Goal: Task Accomplishment & Management: Use online tool/utility

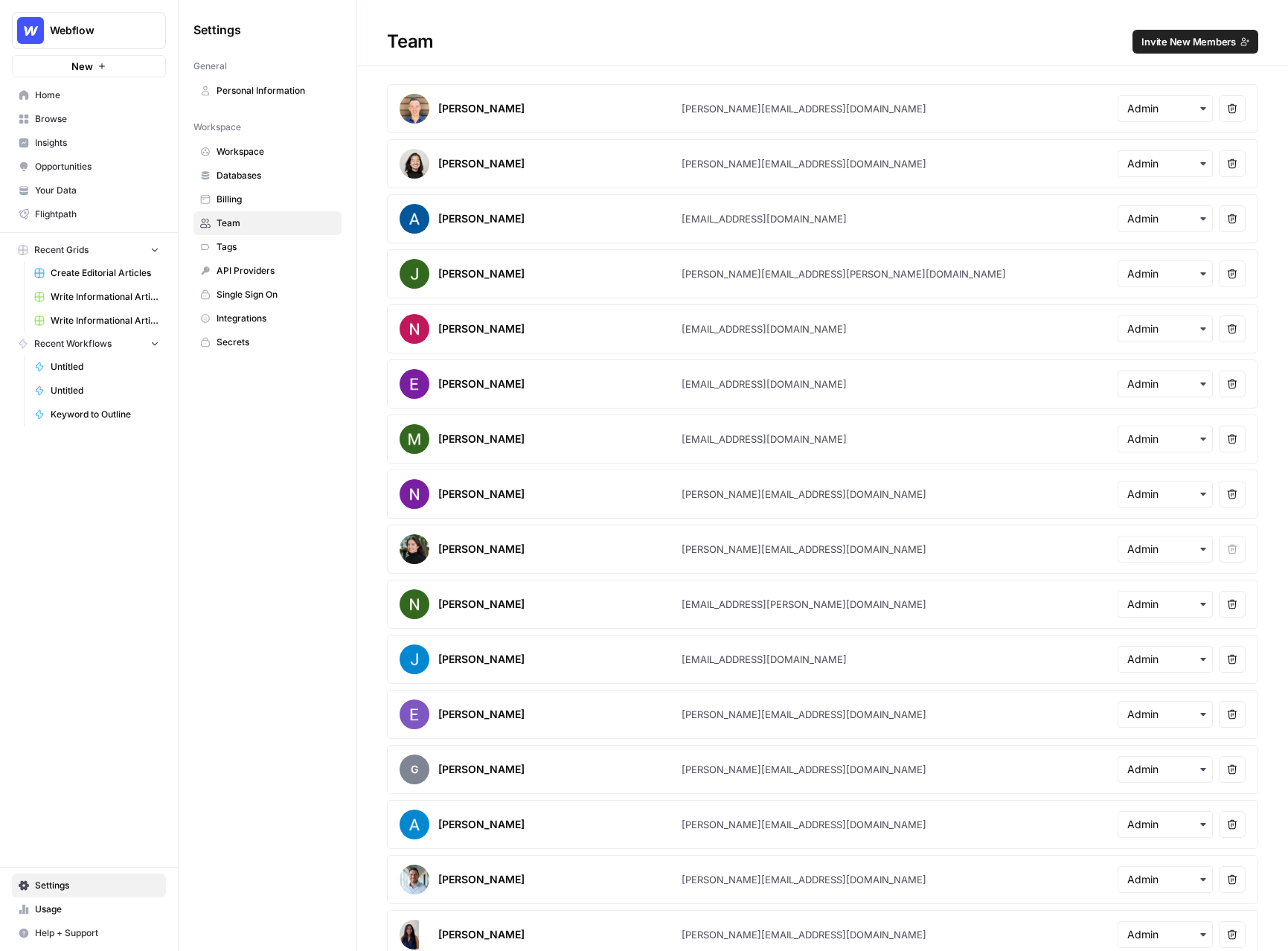
click at [1169, 41] on span "Invite New Members" at bounding box center [1189, 41] width 95 height 15
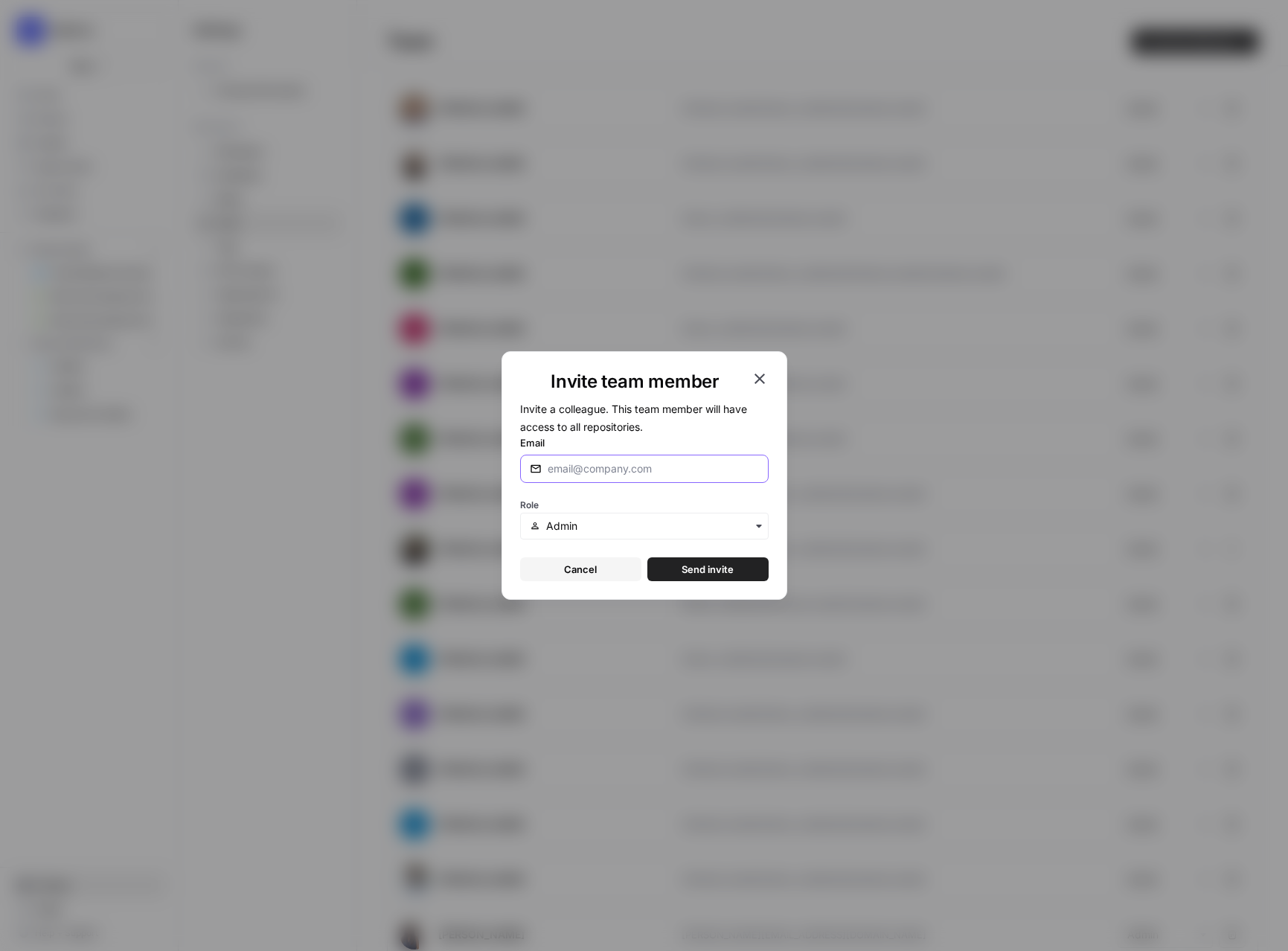
click at [612, 468] on input "Email" at bounding box center [653, 468] width 211 height 15
paste input "dakota@airops.com"
type input "dakota@airops.com"
click at [698, 567] on span "Send invite" at bounding box center [708, 568] width 52 height 15
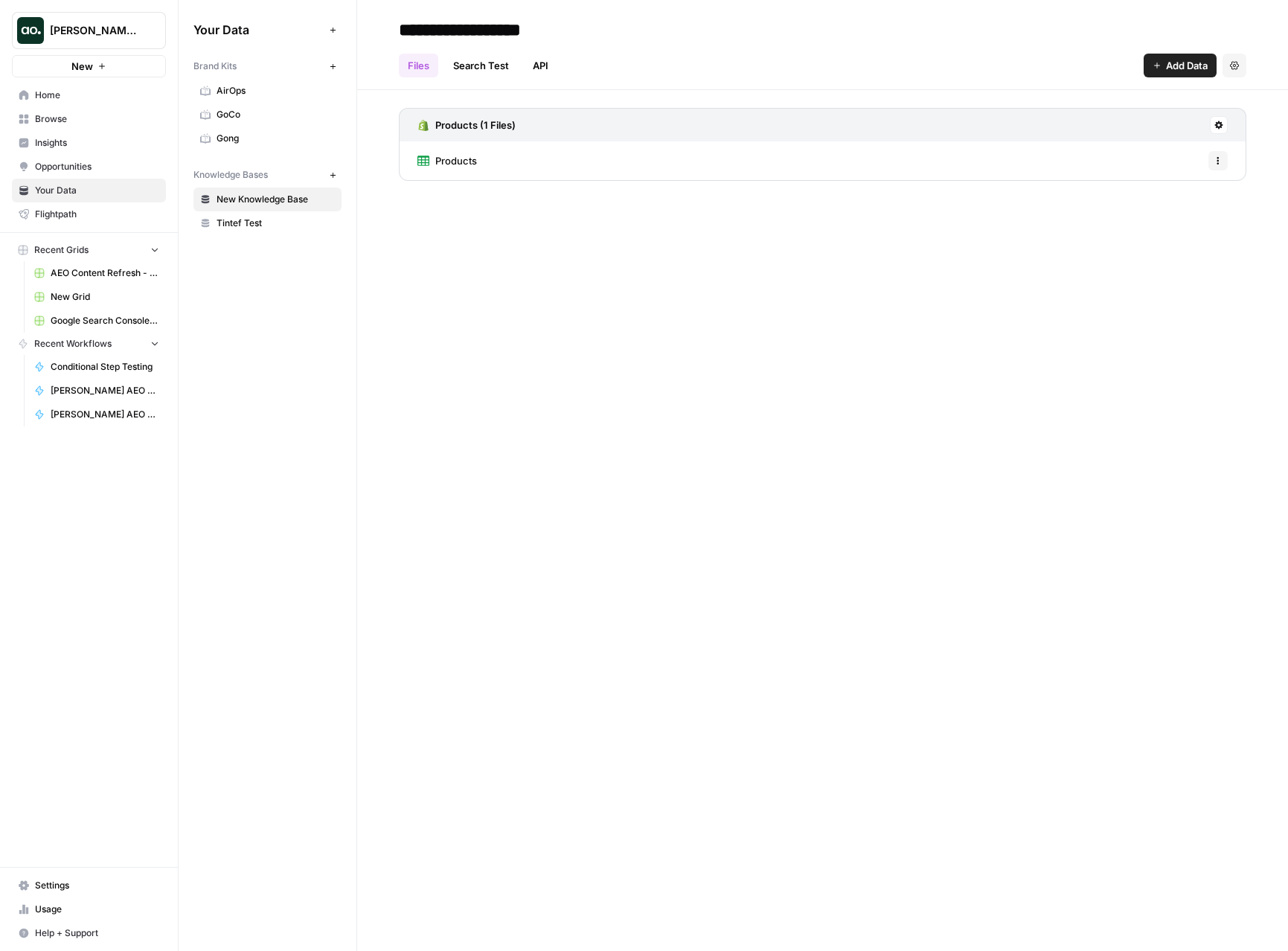
click at [125, 23] on span "[PERSON_NAME] testing" at bounding box center [94, 30] width 90 height 15
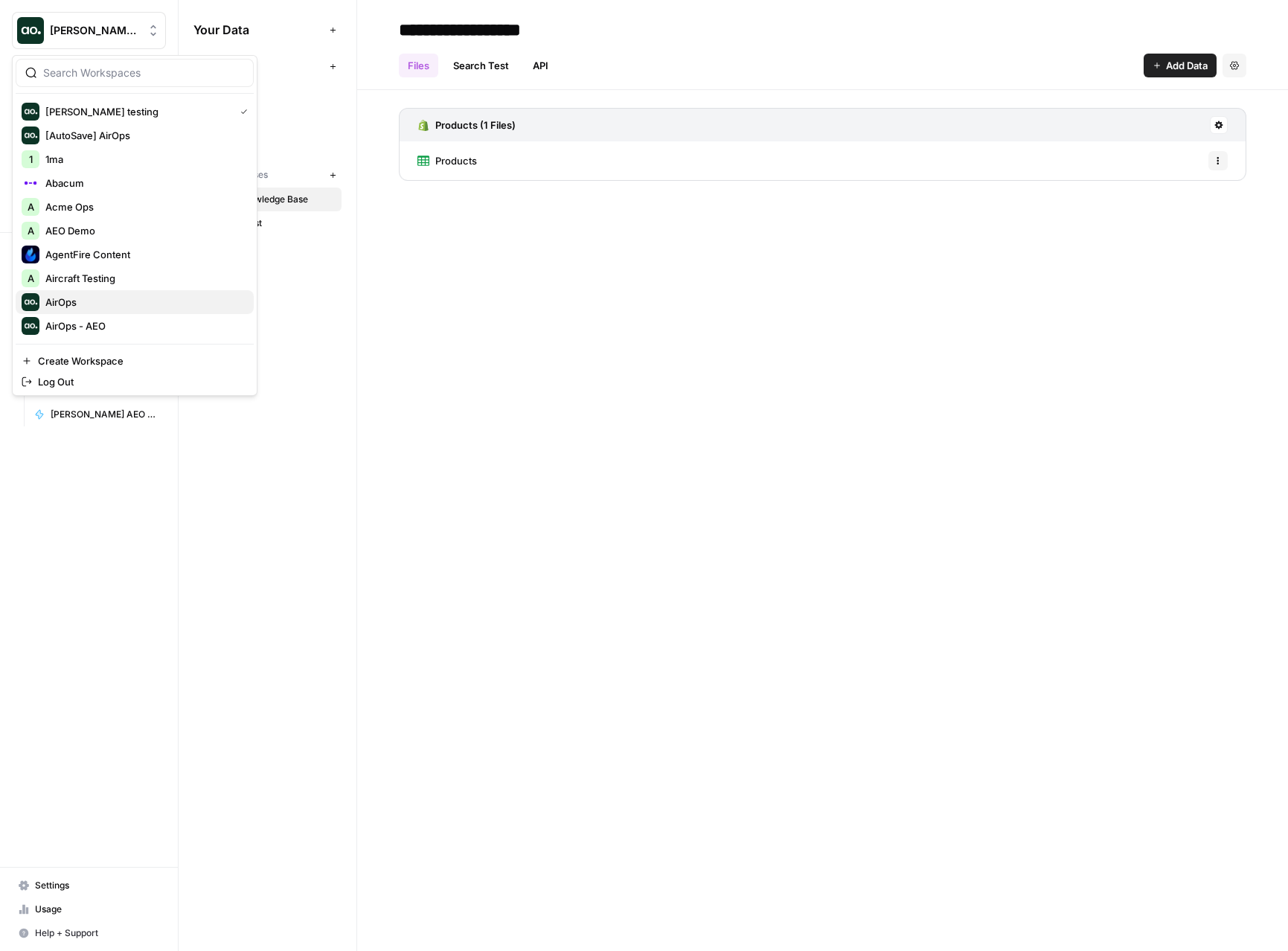
click at [150, 309] on div "AirOps" at bounding box center [134, 302] width 226 height 18
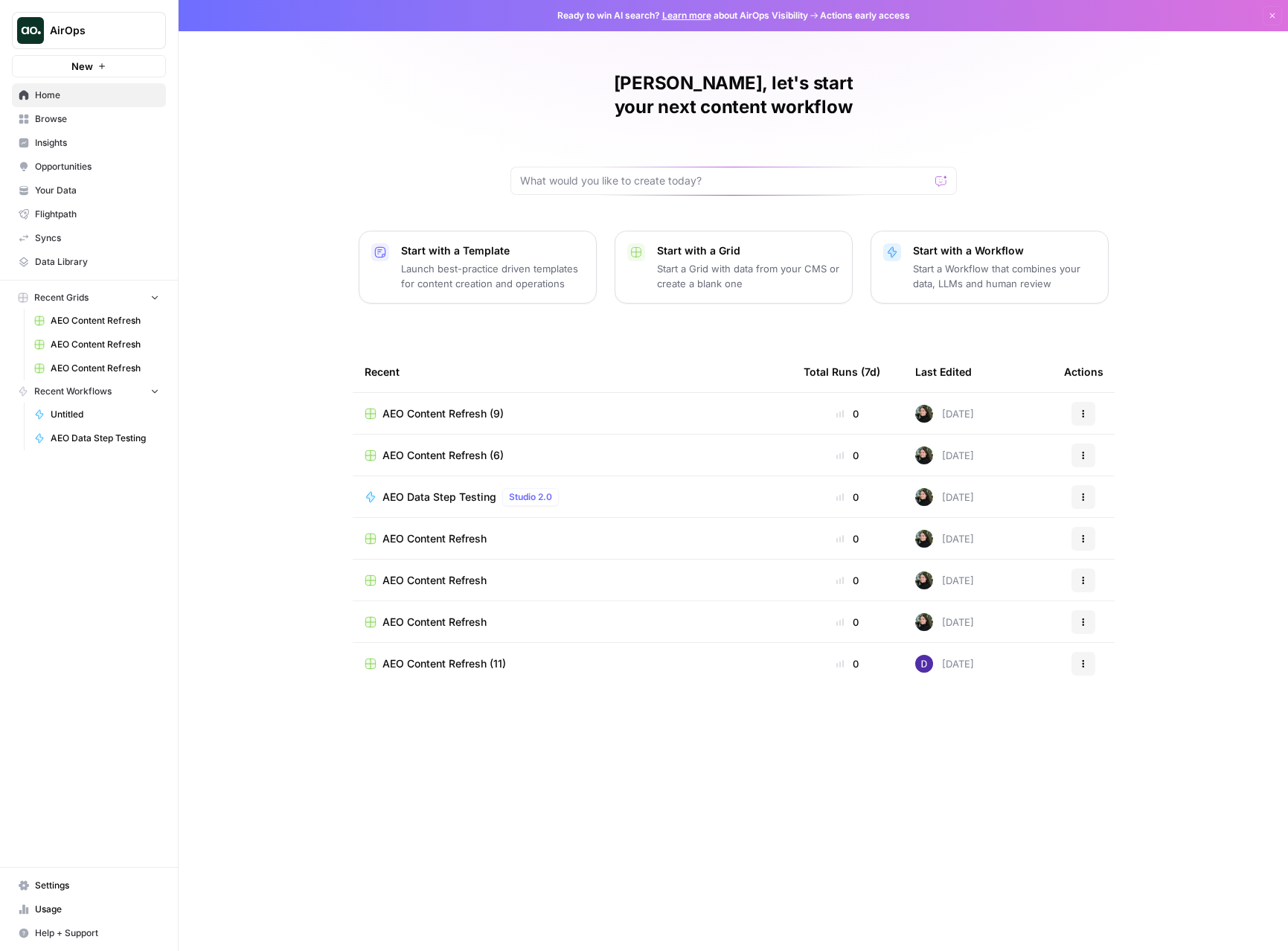
click at [87, 167] on span "Opportunities" at bounding box center [97, 167] width 124 height 14
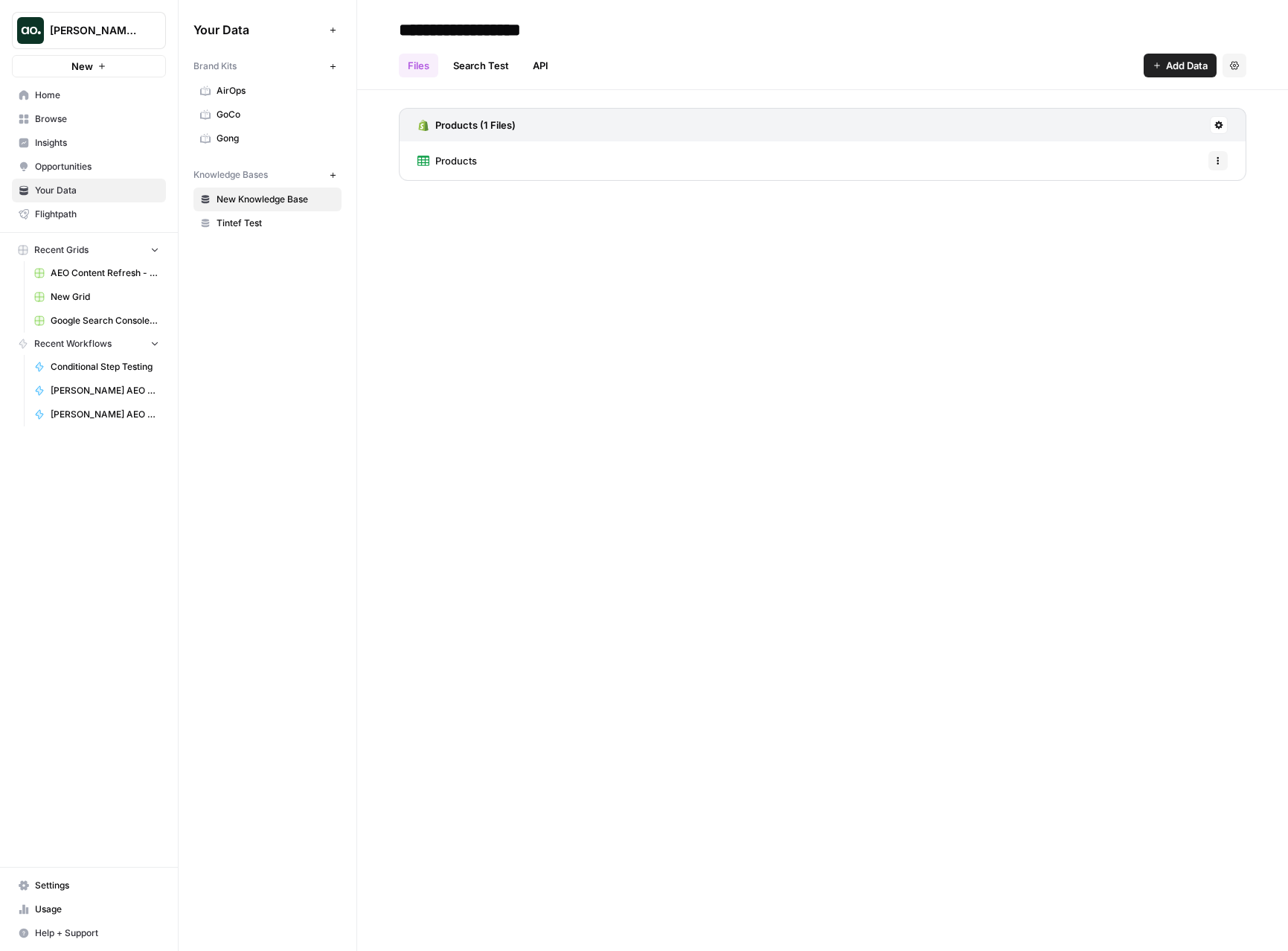
click at [101, 94] on span "Home" at bounding box center [97, 96] width 124 height 14
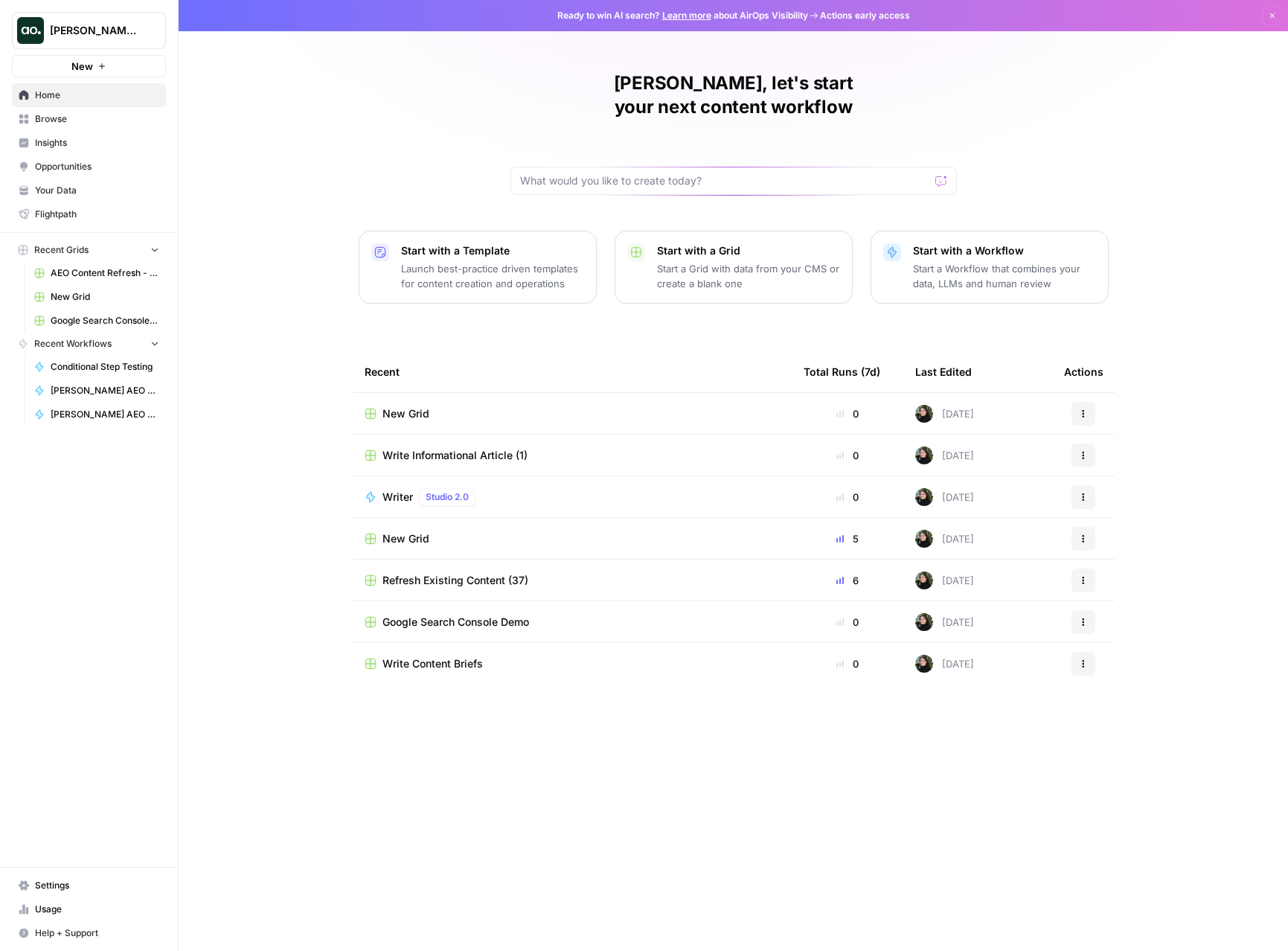
click at [133, 71] on button "New" at bounding box center [89, 66] width 154 height 22
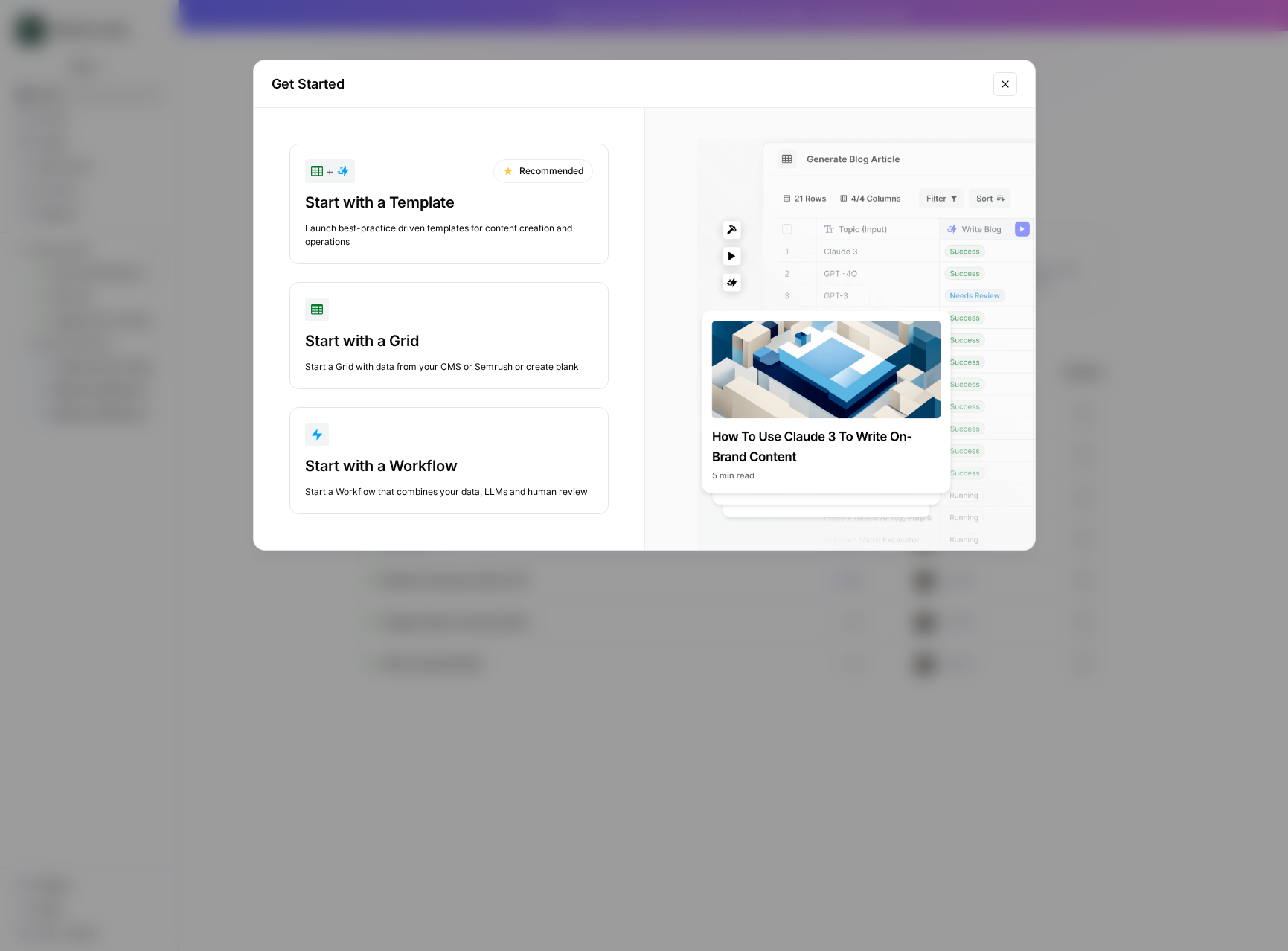
click at [179, 293] on div "Get Started + Recommended Start with a Template Launch best-practice driven tem…" at bounding box center [644, 475] width 1288 height 951
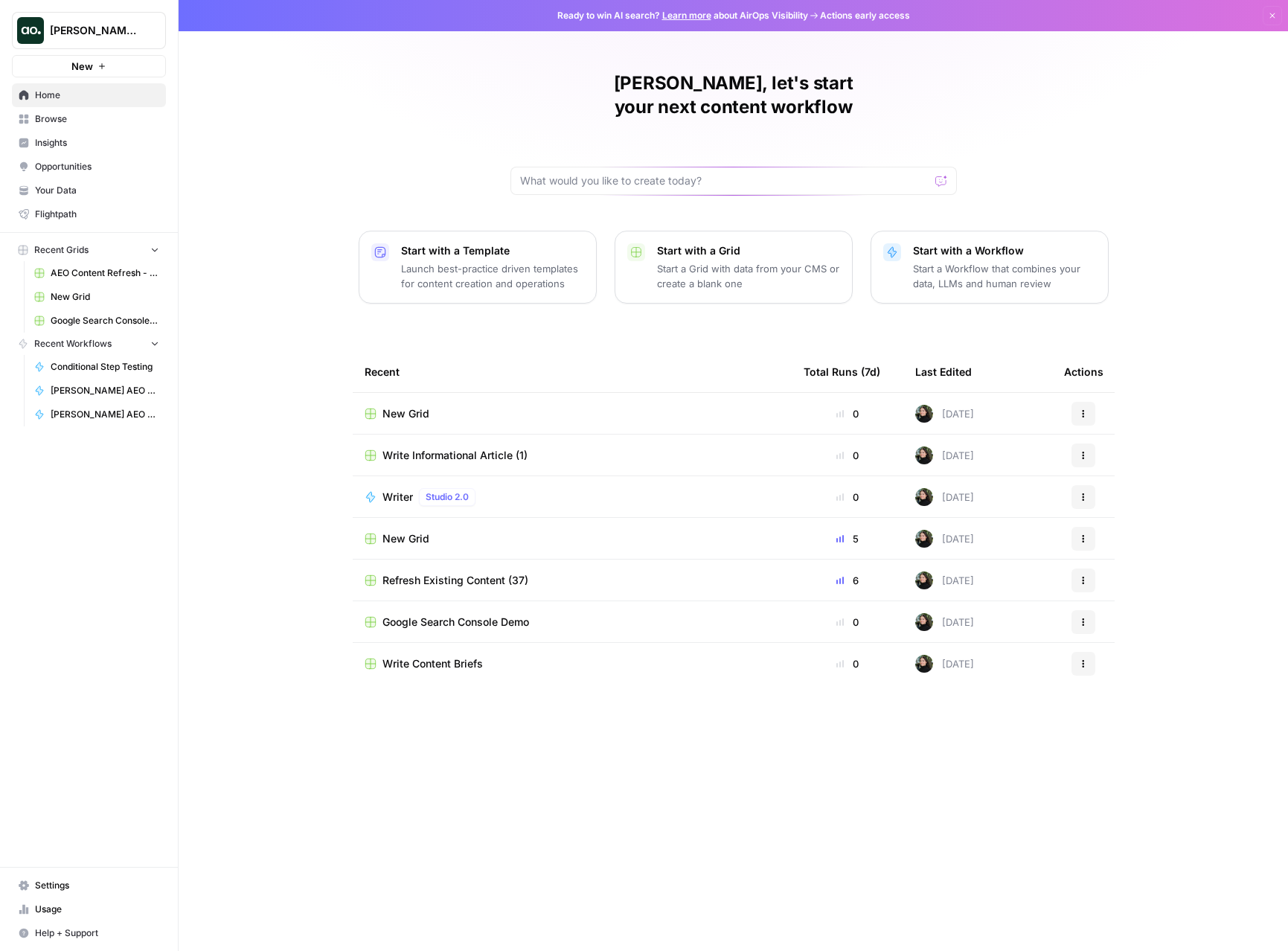
click at [430, 397] on td "New Grid" at bounding box center [573, 414] width 439 height 41
click at [415, 406] on span "New Grid" at bounding box center [406, 413] width 47 height 15
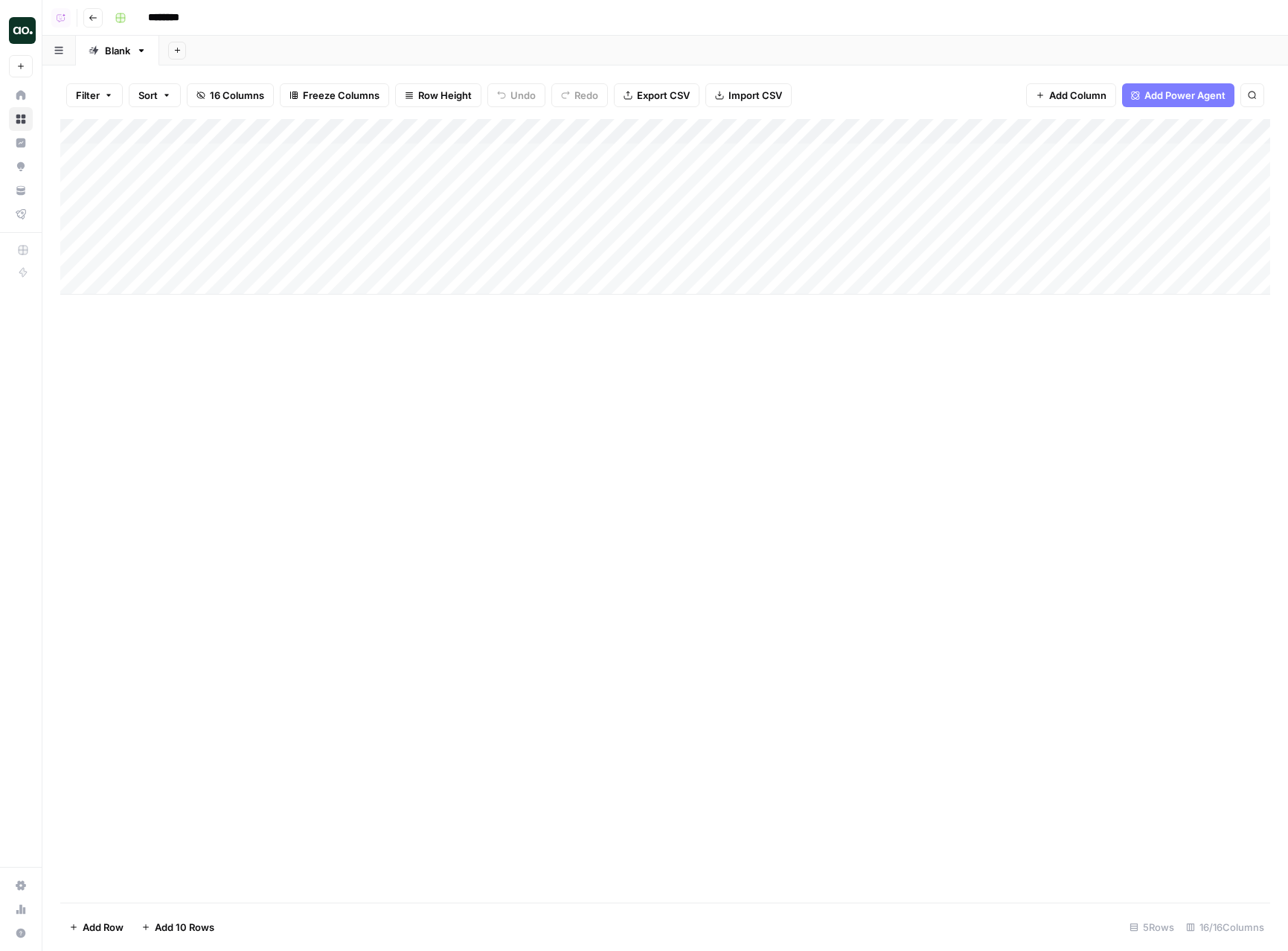
click at [179, 47] on icon "button" at bounding box center [178, 50] width 9 height 9
click at [219, 97] on span "Blank" at bounding box center [253, 102] width 109 height 15
click at [1261, 90] on button "Search" at bounding box center [1252, 96] width 24 height 24
click at [1205, 91] on span "Add Power Agent" at bounding box center [1185, 95] width 81 height 15
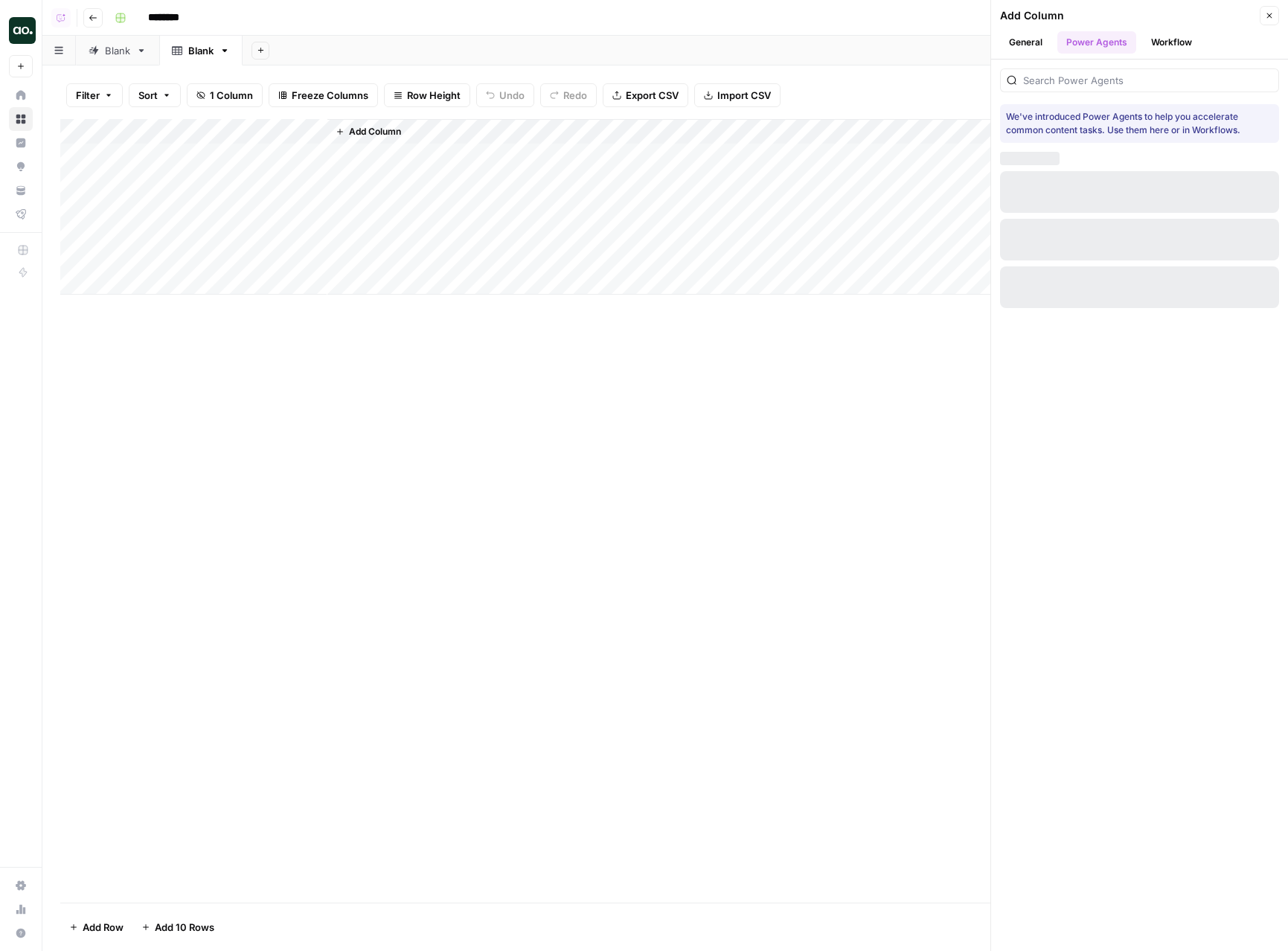
click at [893, 141] on div "Add Column" at bounding box center [798, 206] width 943 height 175
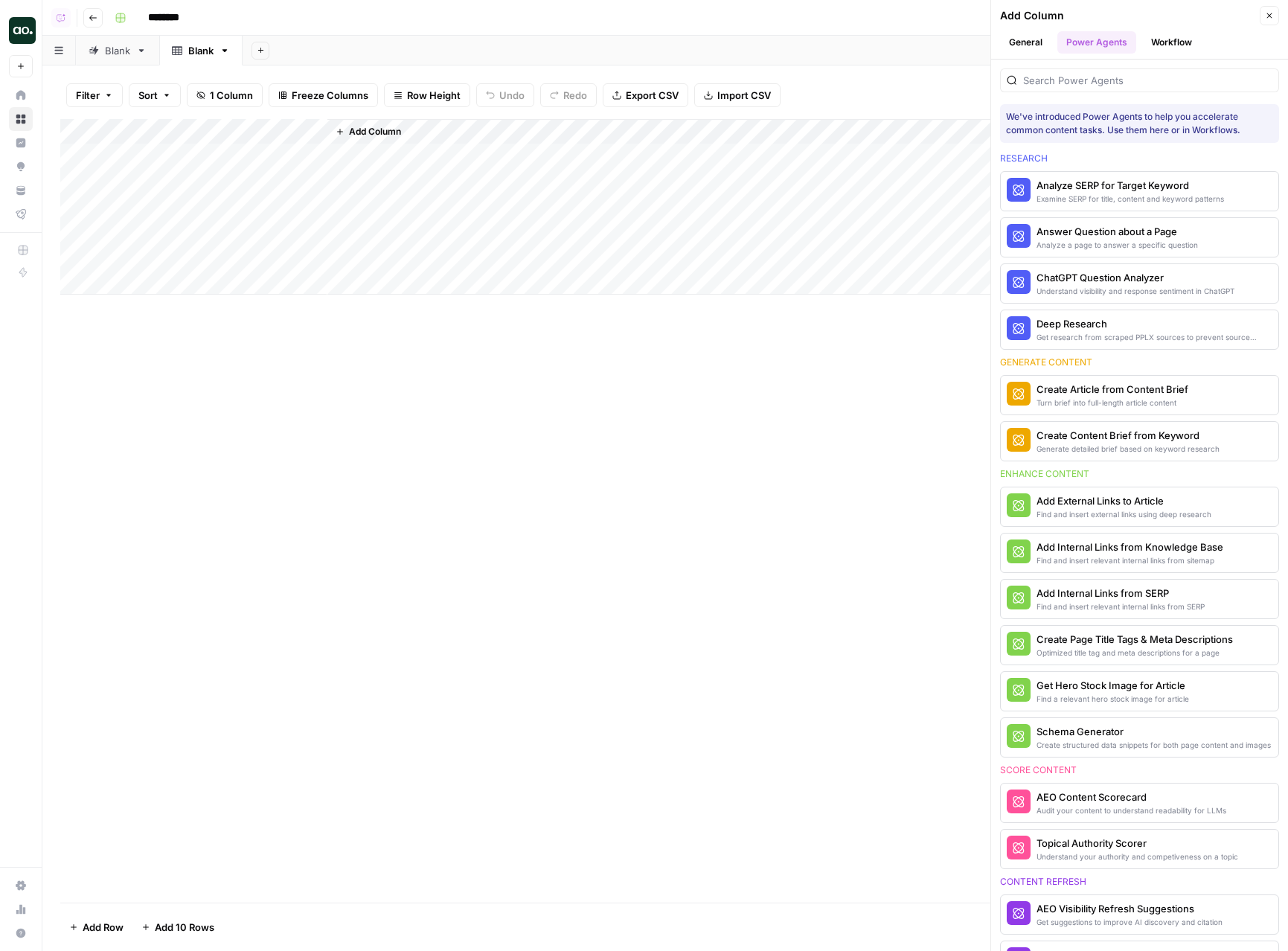
click at [953, 77] on div "Filter Sort 1 Column Freeze Columns Row Height Undo Redo Export CSV Import CSV …" at bounding box center [666, 96] width 1210 height 48
click at [1269, 9] on button "Close" at bounding box center [1269, 15] width 20 height 20
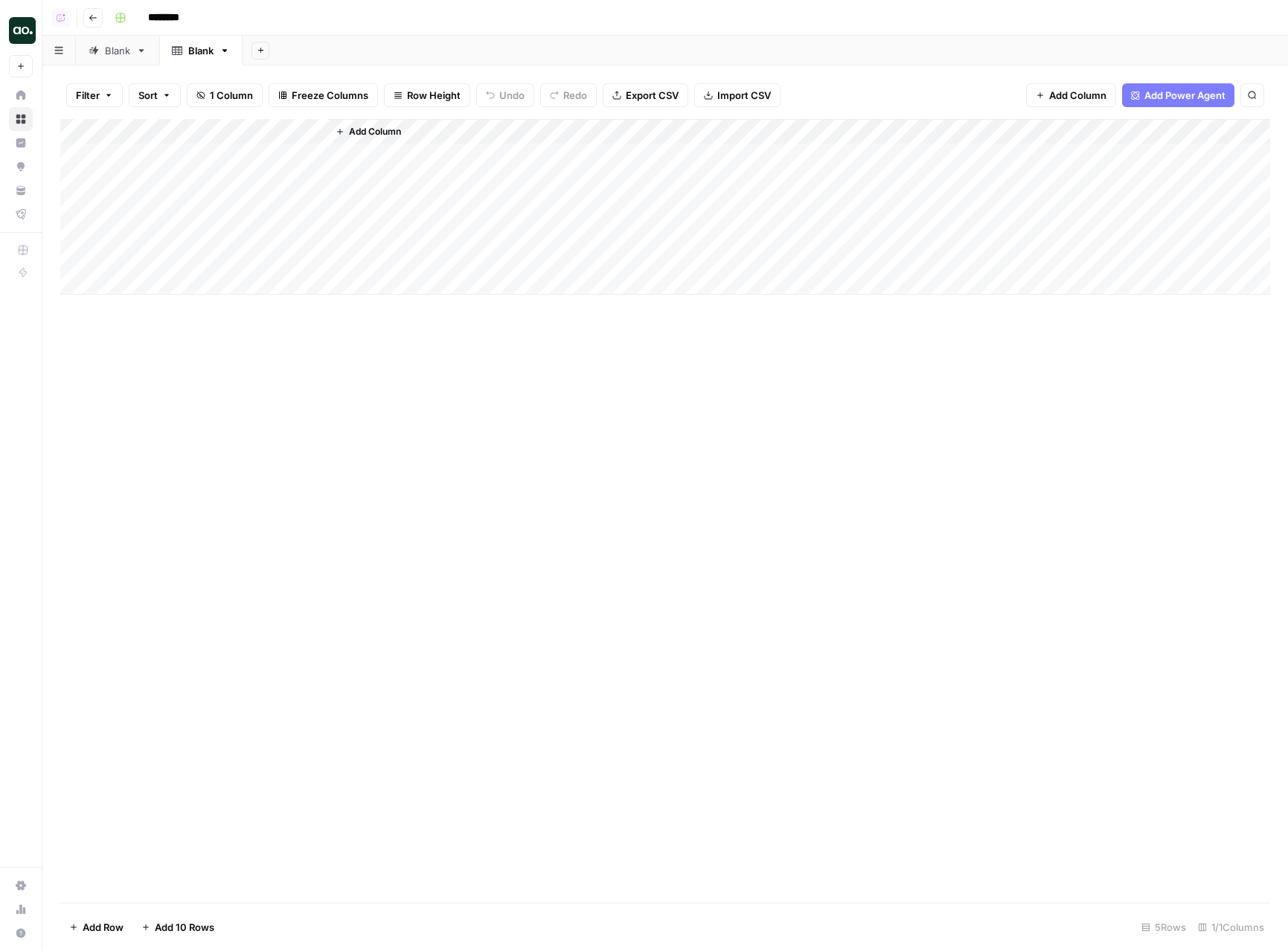
click at [1079, 107] on button "Add Column" at bounding box center [1071, 96] width 90 height 24
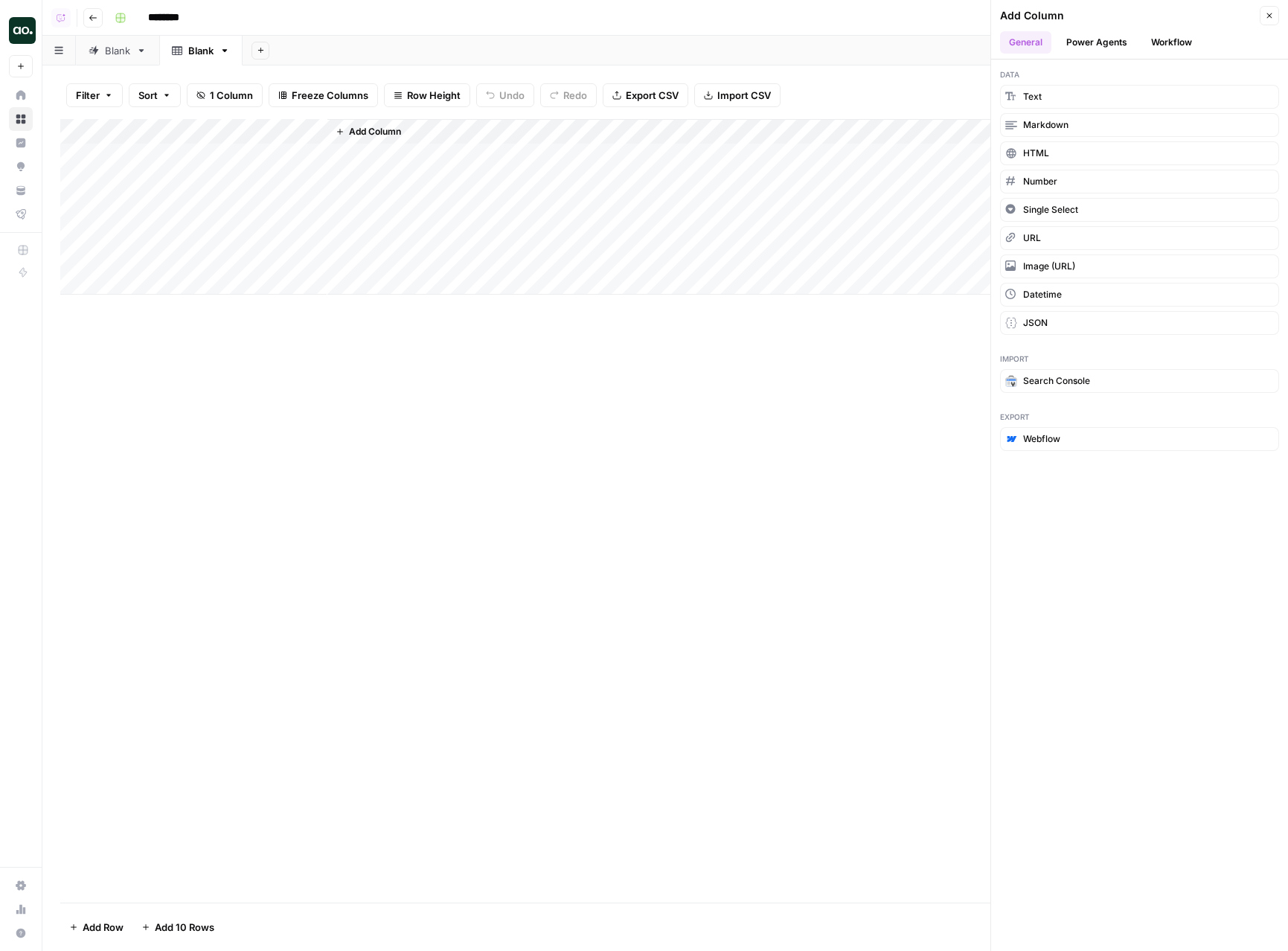
click at [1177, 44] on button "Workflow" at bounding box center [1172, 43] width 59 height 22
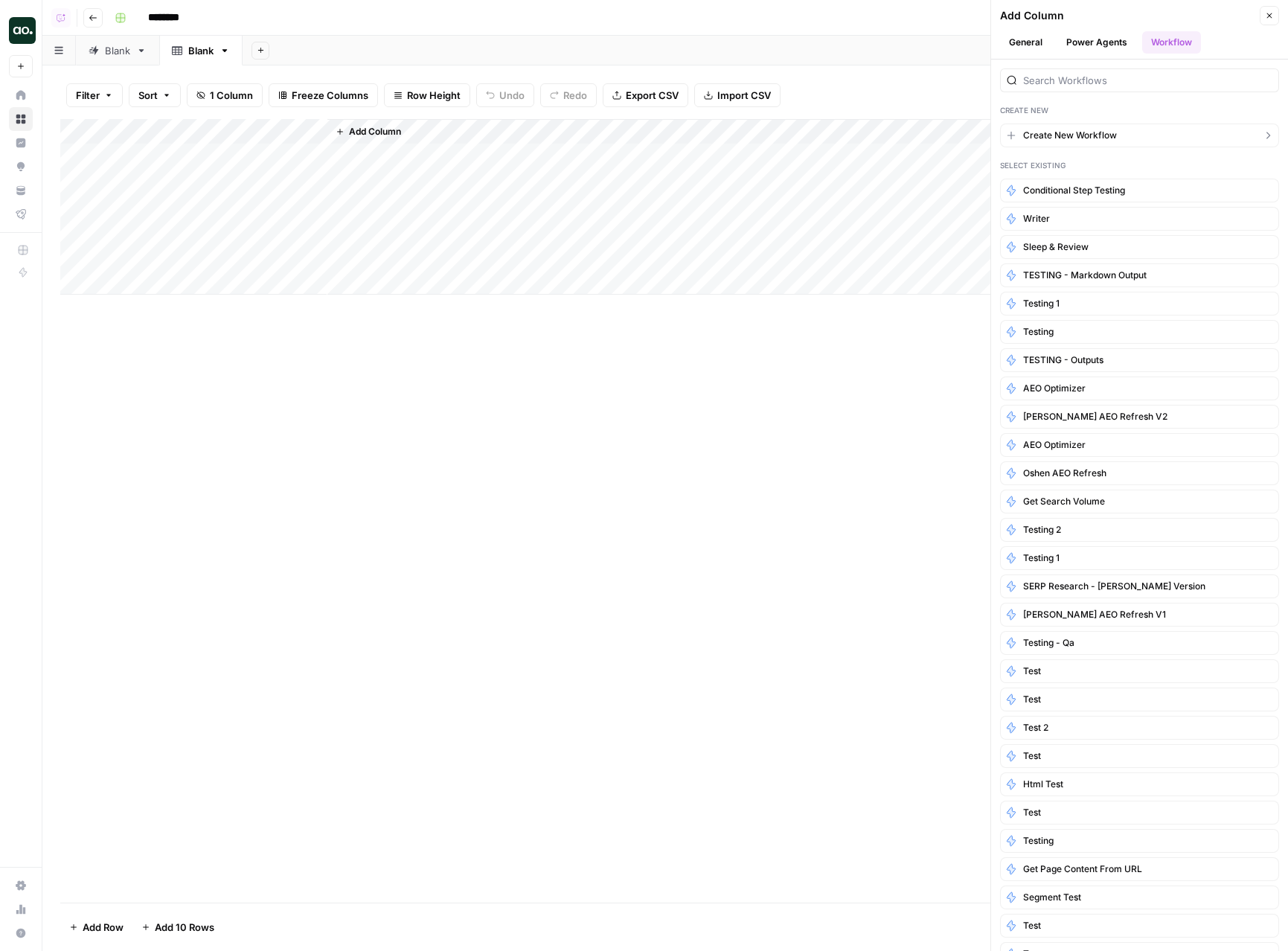
click at [1149, 130] on button "Create New Workflow" at bounding box center [1139, 136] width 279 height 24
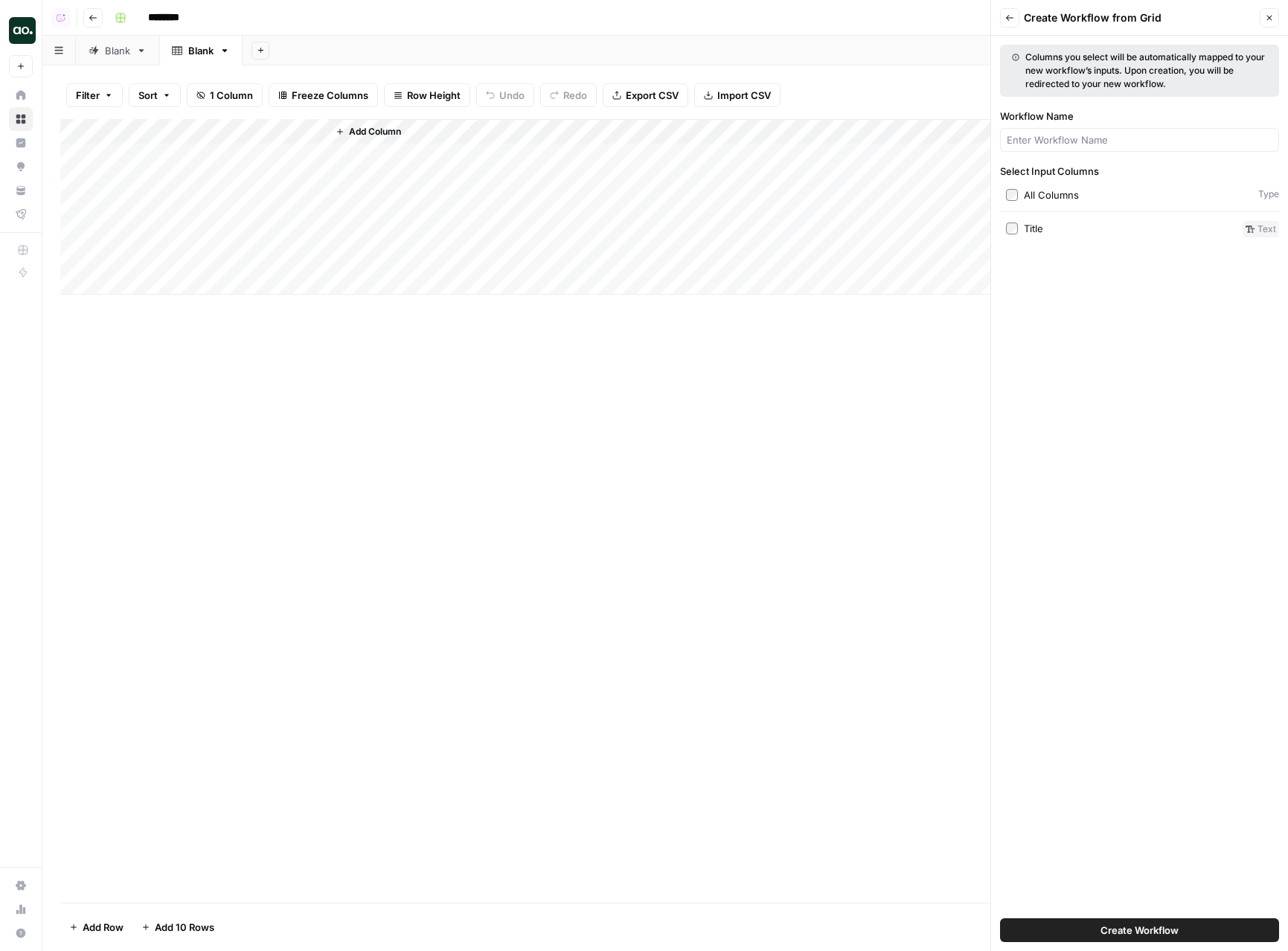
click at [1149, 920] on button "Create Workflow" at bounding box center [1139, 930] width 279 height 24
click at [1047, 144] on input "Workflow Name" at bounding box center [1139, 139] width 266 height 15
type input "testing"
click at [1097, 925] on button "Create Workflow" at bounding box center [1139, 930] width 279 height 24
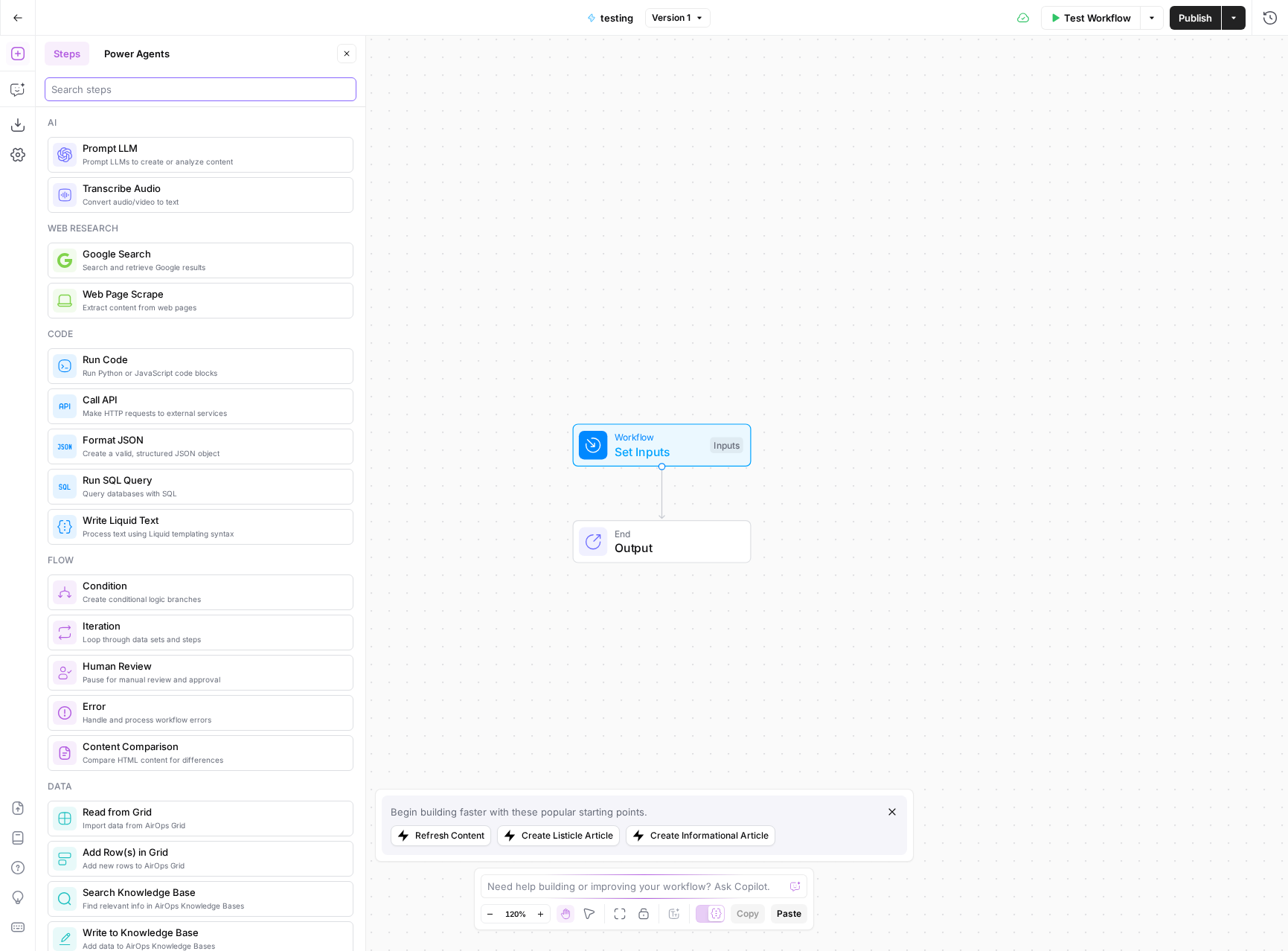
click at [106, 93] on input "search" at bounding box center [200, 89] width 298 height 15
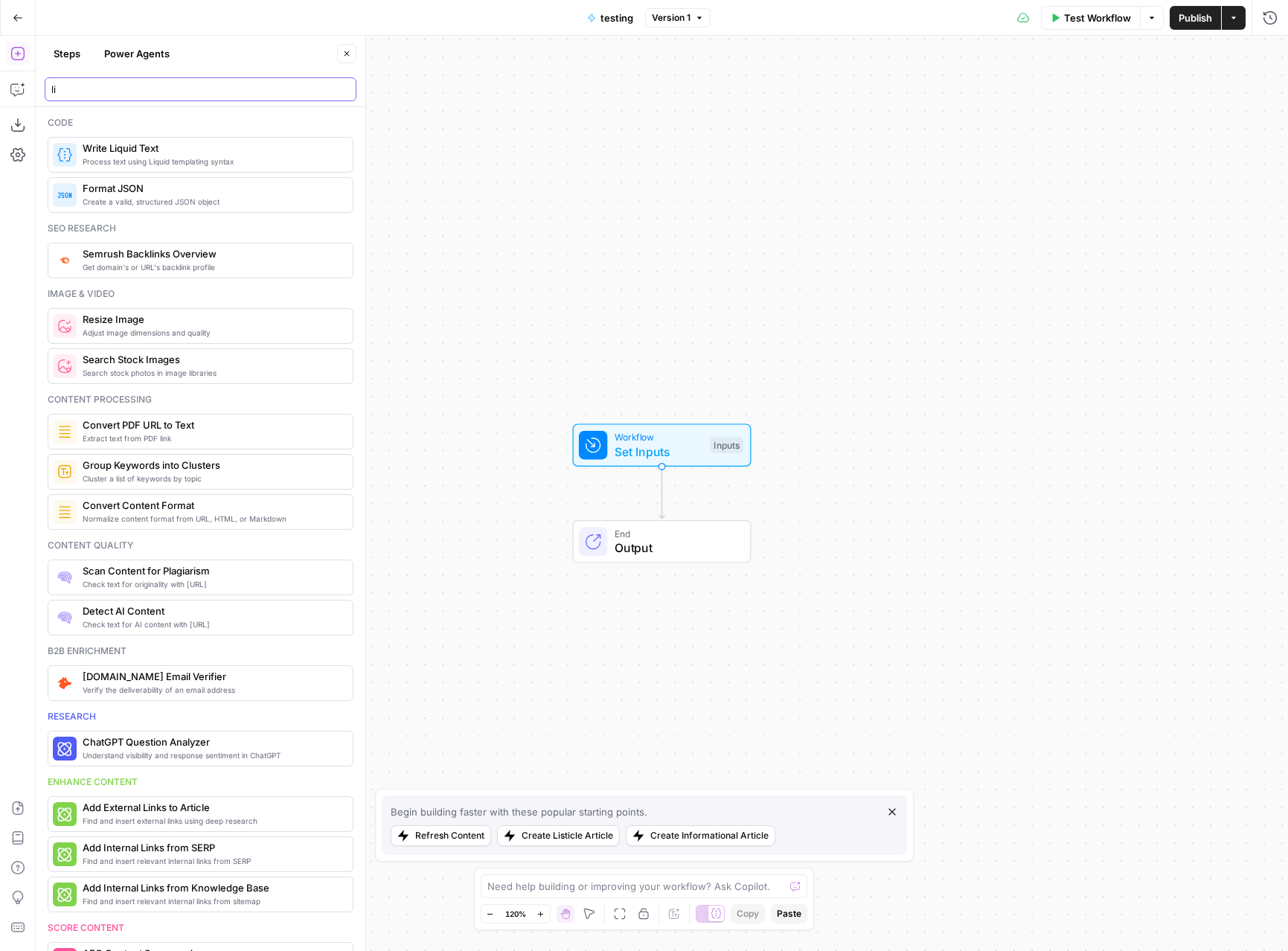
type input "li"
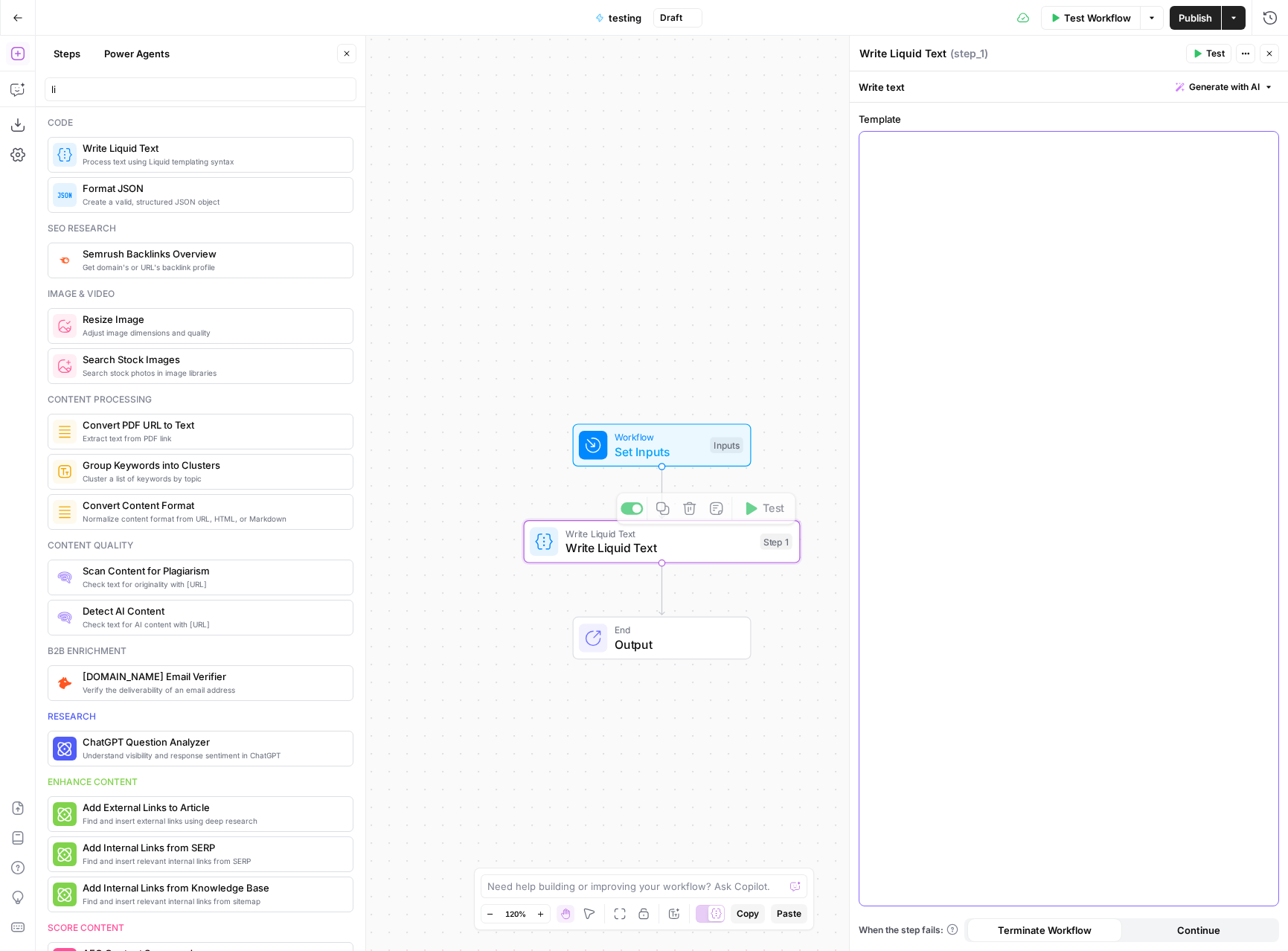
click at [914, 238] on div at bounding box center [1069, 519] width 419 height 774
click at [1130, 411] on div "**********" at bounding box center [1069, 519] width 419 height 774
click at [1269, 56] on icon "button" at bounding box center [1269, 53] width 9 height 9
click at [1198, 25] on span "Publish" at bounding box center [1195, 17] width 33 height 15
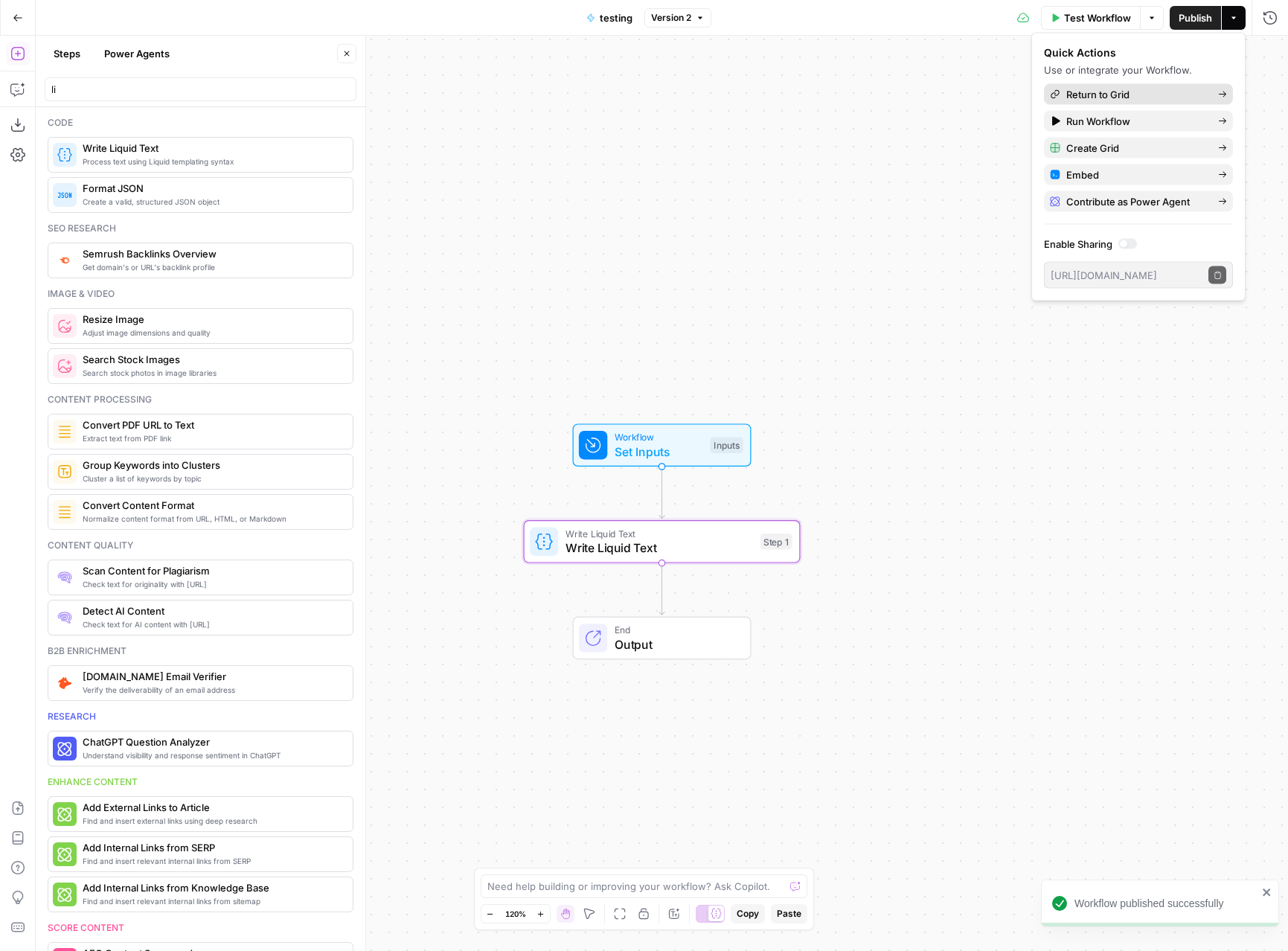
click at [1124, 91] on span "Return to Grid" at bounding box center [1137, 94] width 140 height 15
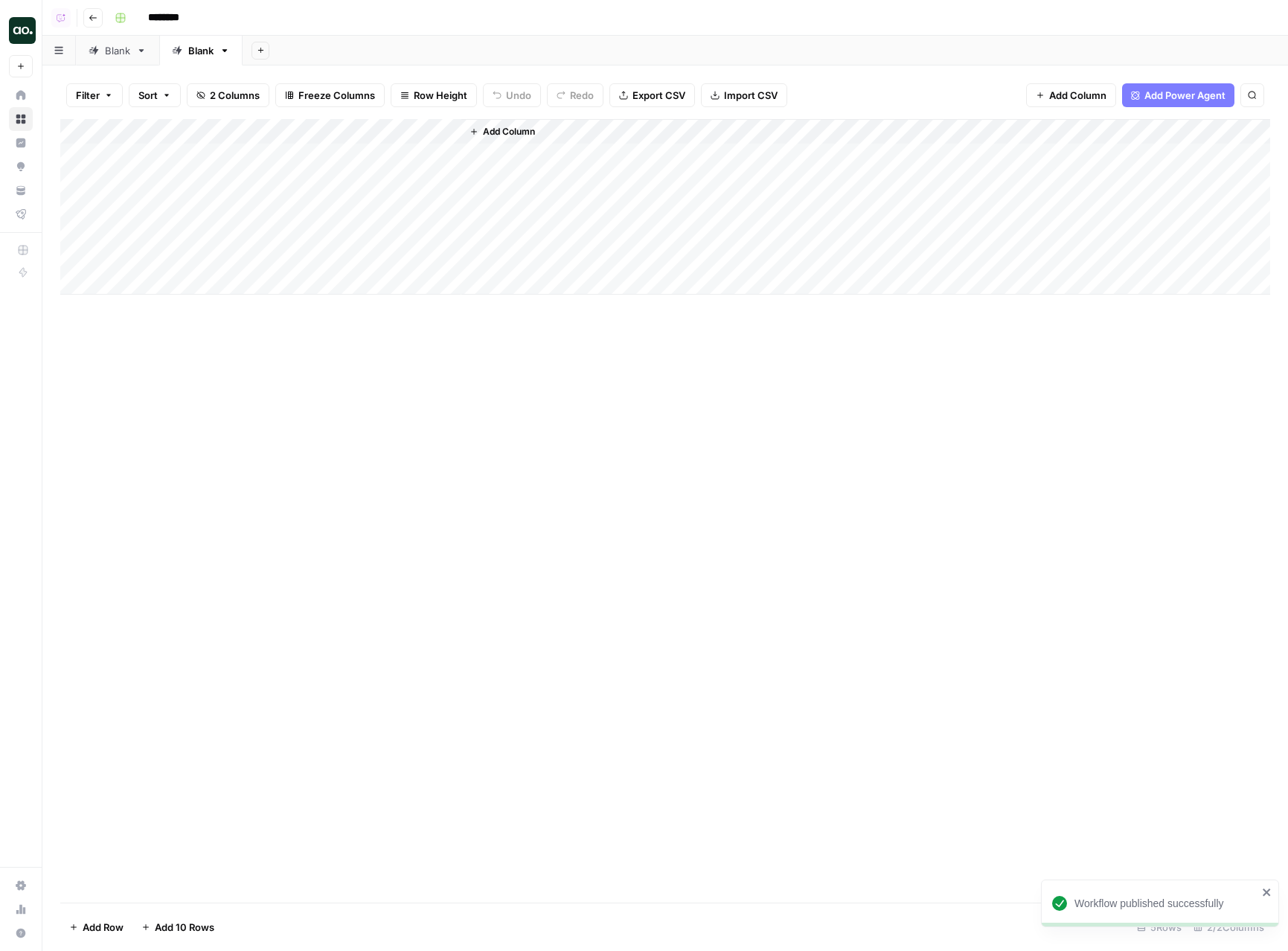
click at [391, 153] on div "Add Column" at bounding box center [666, 206] width 1210 height 175
click at [751, 590] on div "Add Column" at bounding box center [666, 510] width 1210 height 784
